Goal: Check status

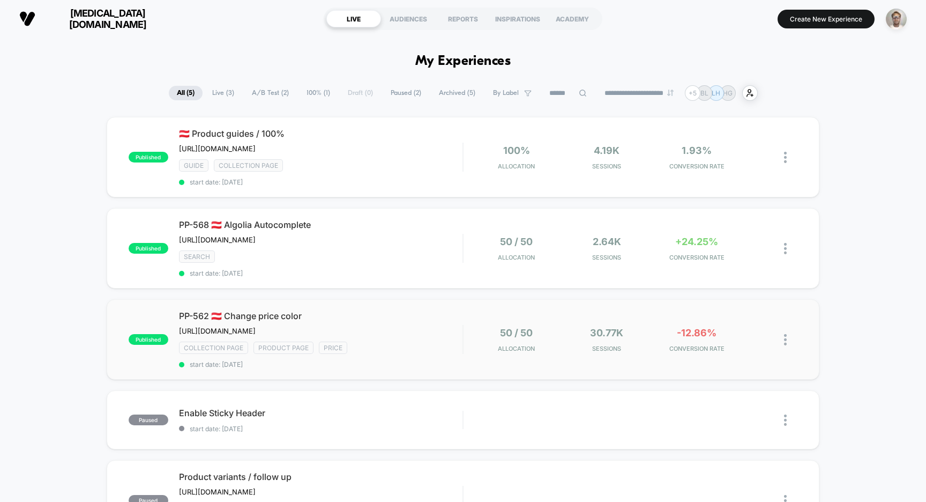
click at [502, 361] on div "published PP-562 🇦🇹 Change price color [URL][DOMAIN_NAME] Click to edit experie…" at bounding box center [464, 339] width 714 height 80
